Goal: Information Seeking & Learning: Learn about a topic

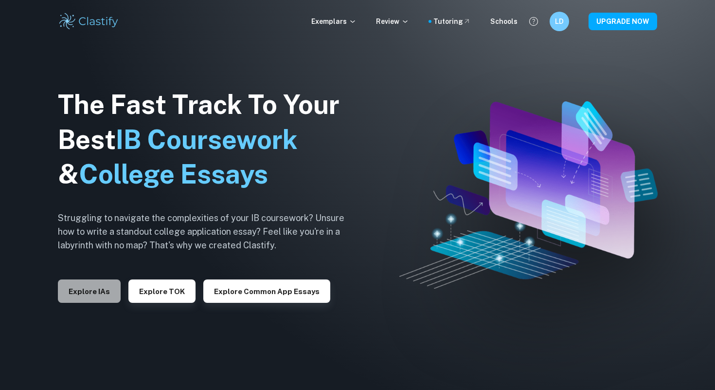
click at [88, 290] on button "Explore IAs" at bounding box center [89, 290] width 63 height 23
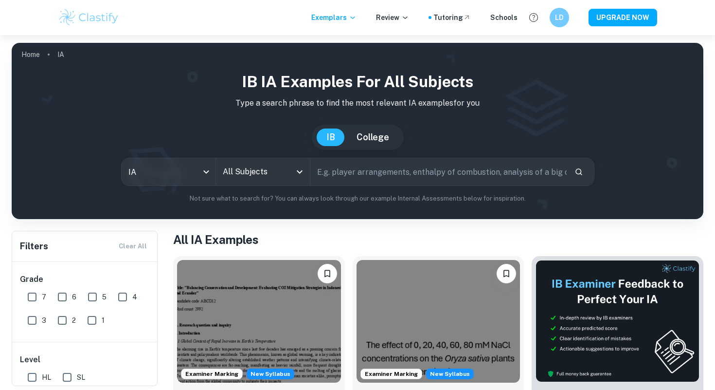
click at [28, 297] on input "7" at bounding box center [31, 296] width 19 height 19
checkbox input "true"
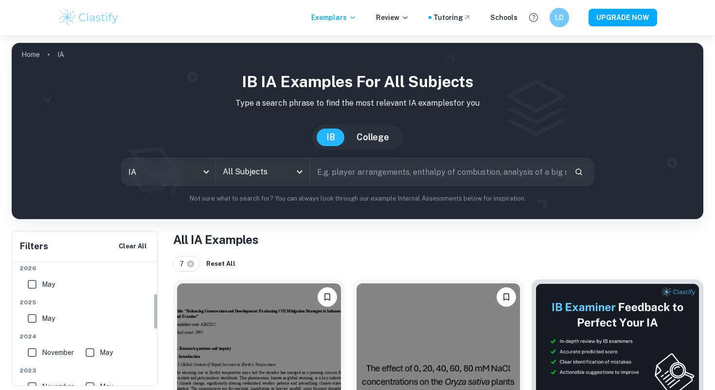
scroll to position [71, 0]
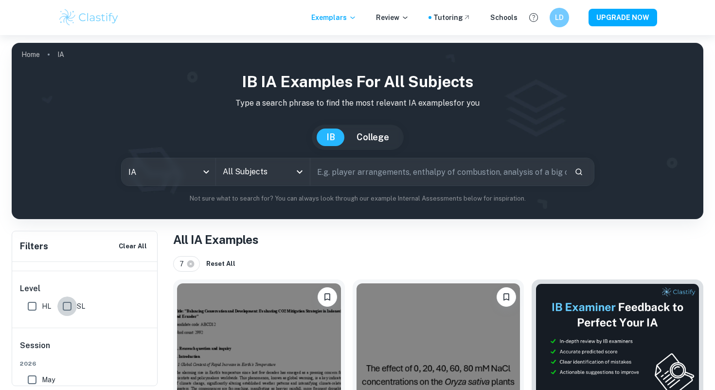
click at [67, 305] on input "SL" at bounding box center [66, 305] width 19 height 19
checkbox input "true"
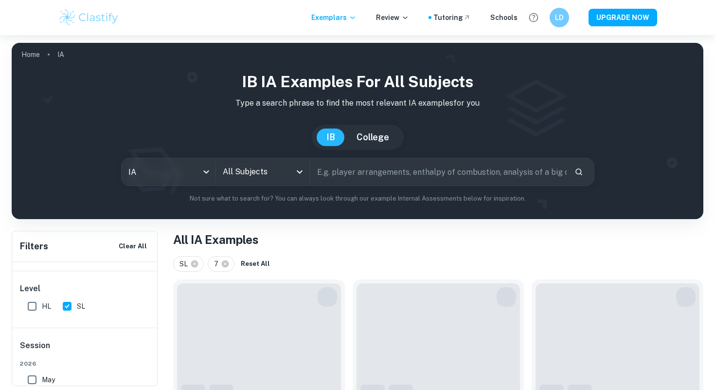
click at [242, 181] on input "All Subjects" at bounding box center [255, 172] width 71 height 18
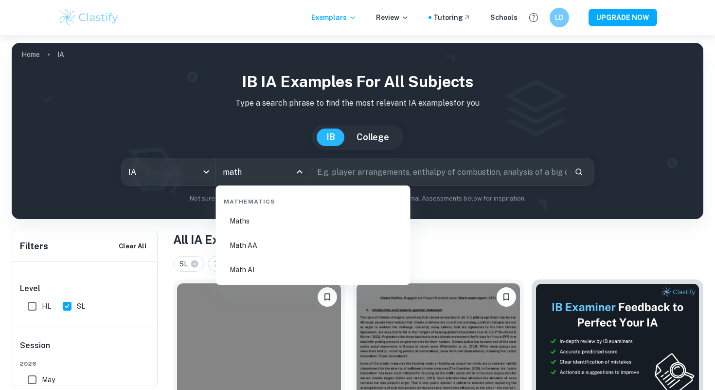
click at [277, 263] on li "Math AI" at bounding box center [313, 269] width 187 height 22
type input "Math AI"
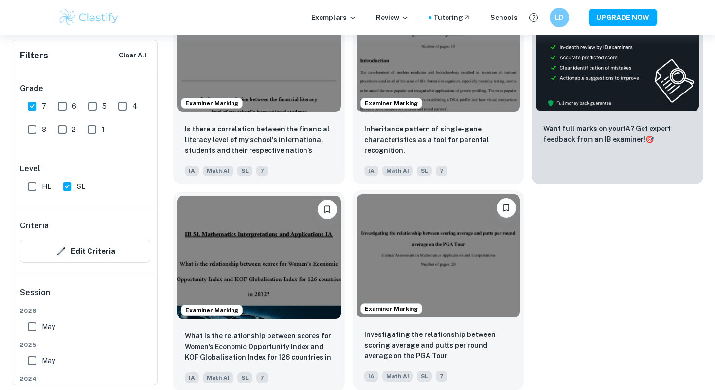
scroll to position [383, 0]
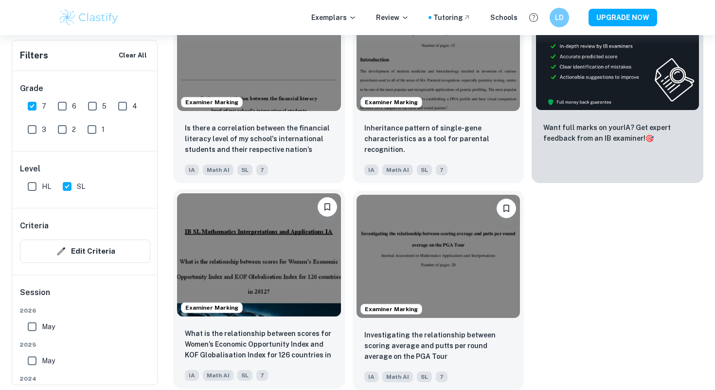
click at [306, 269] on img at bounding box center [259, 254] width 164 height 123
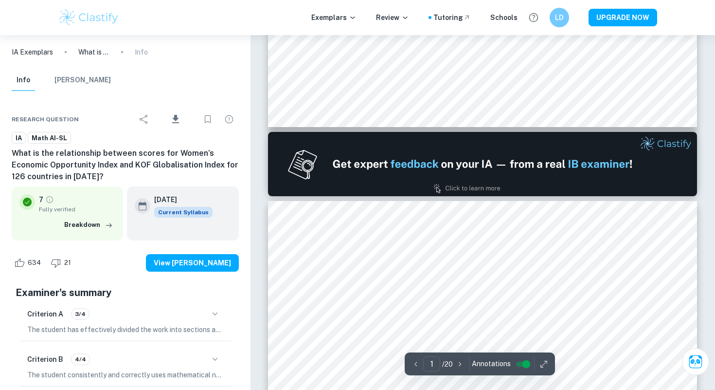
type input "2"
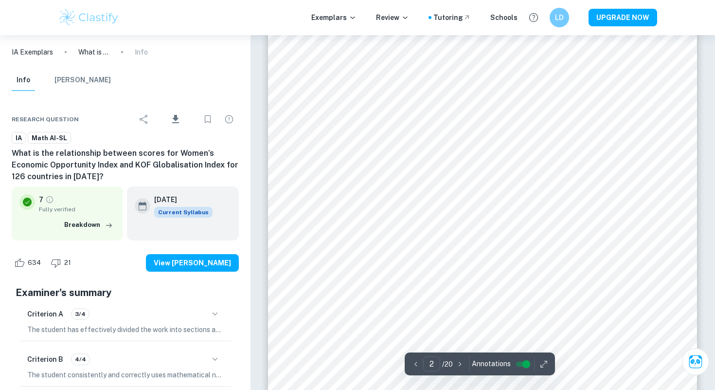
scroll to position [718, 0]
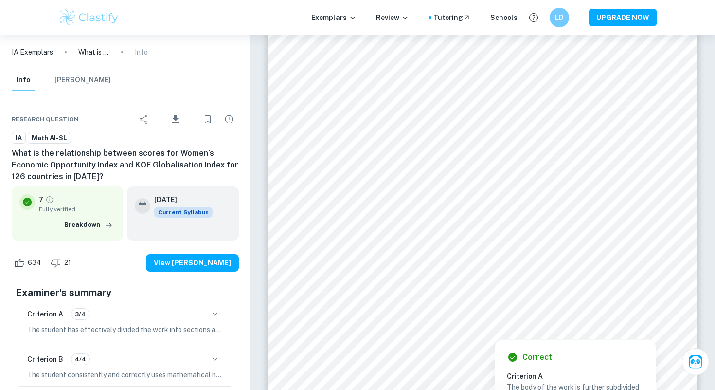
click at [511, 228] on div at bounding box center [495, 229] width 320 height 33
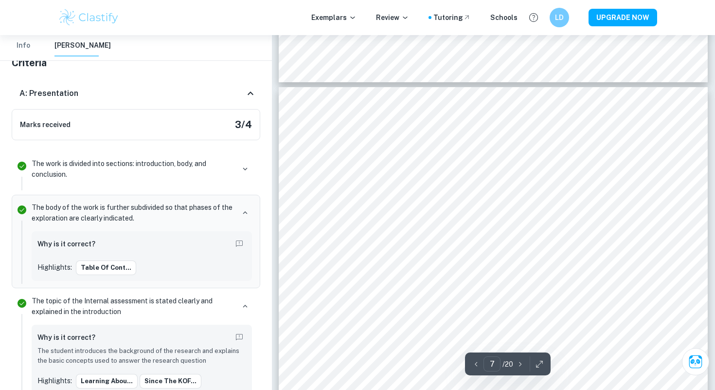
scroll to position [3868, 0]
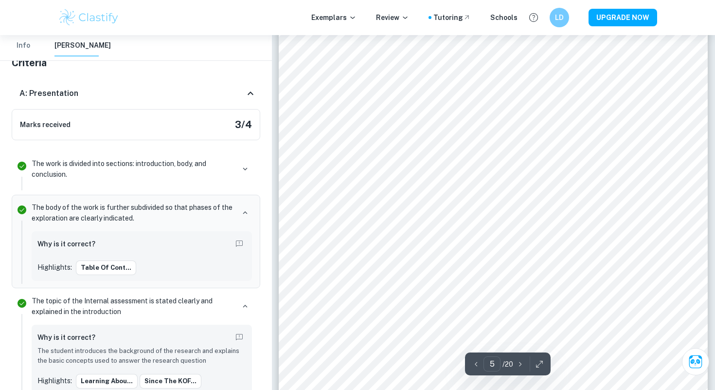
type input "4"
